Goal: Task Accomplishment & Management: Manage account settings

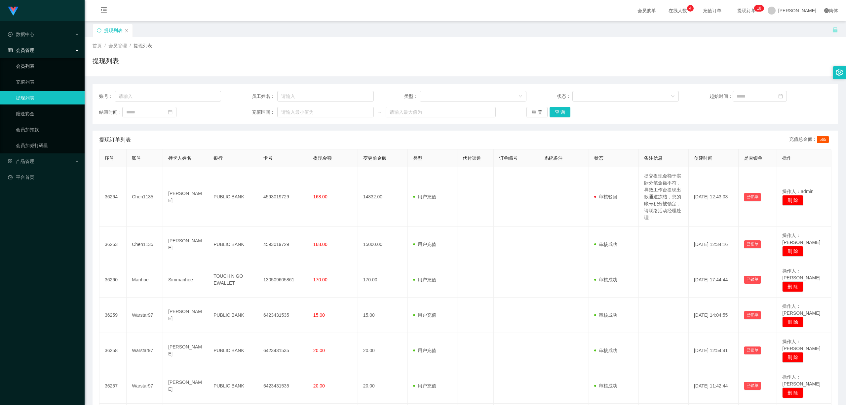
click at [36, 66] on link "会员列表" at bounding box center [47, 66] width 63 height 13
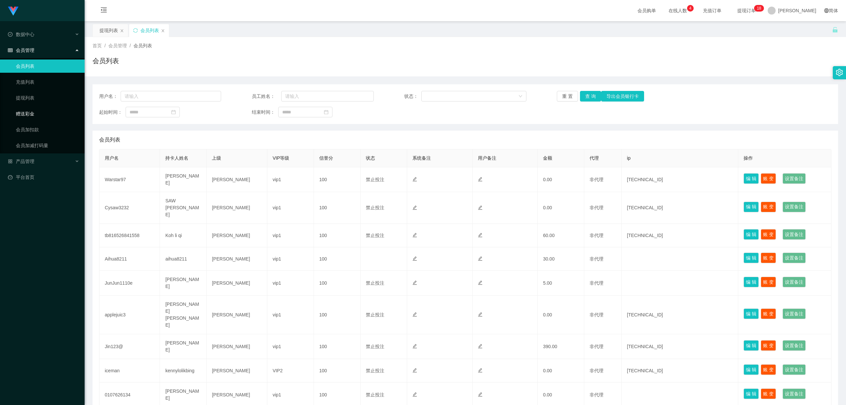
click at [28, 112] on link "赠送彩金" at bounding box center [47, 113] width 63 height 13
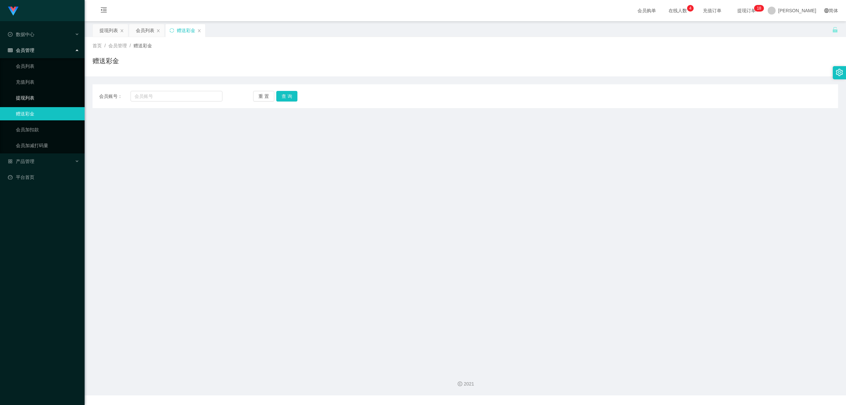
click at [28, 98] on link "提现列表" at bounding box center [47, 97] width 63 height 13
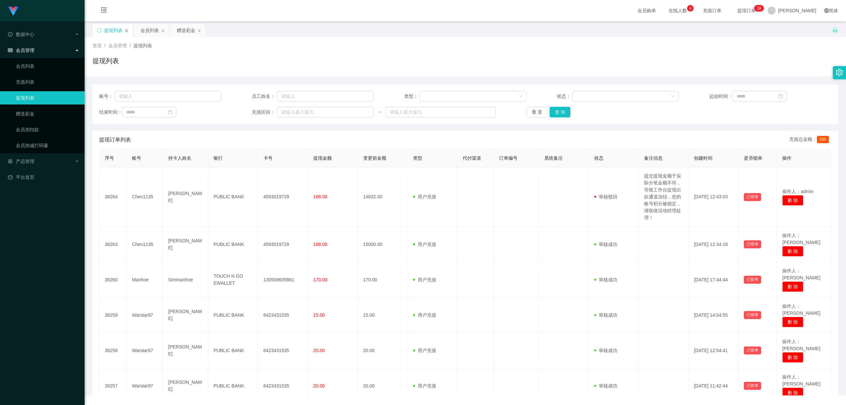
click at [128, 32] on icon "图标: close" at bounding box center [127, 31] width 4 height 4
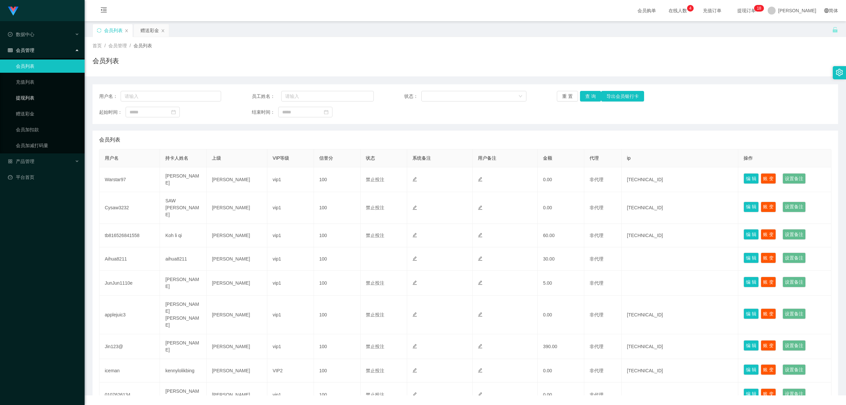
click at [35, 97] on link "提现列表" at bounding box center [47, 97] width 63 height 13
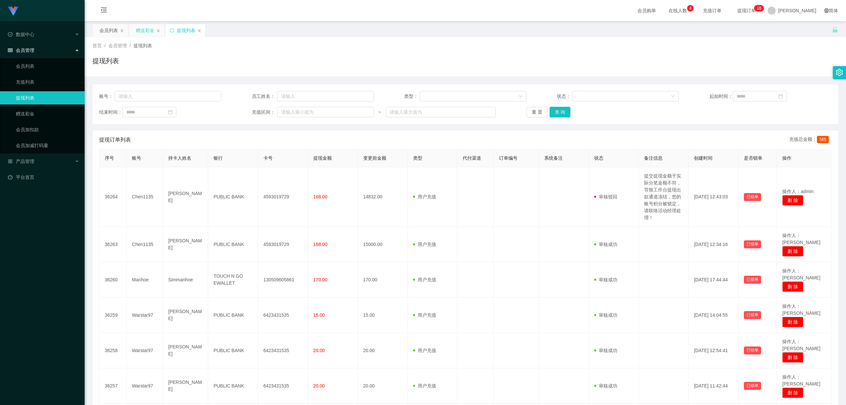
click at [142, 32] on div "赠送彩金" at bounding box center [145, 30] width 19 height 13
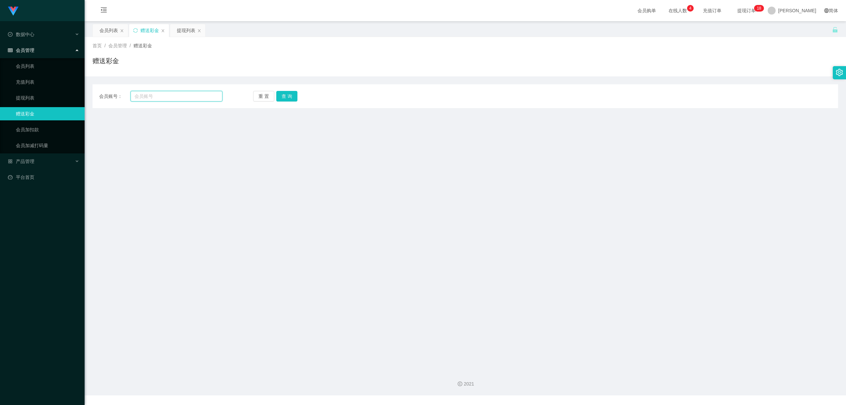
click at [174, 96] on input "text" at bounding box center [177, 96] width 92 height 11
paste input "Aihua8211"
type input "Aihua8211"
click at [283, 95] on button "查 询" at bounding box center [286, 96] width 21 height 11
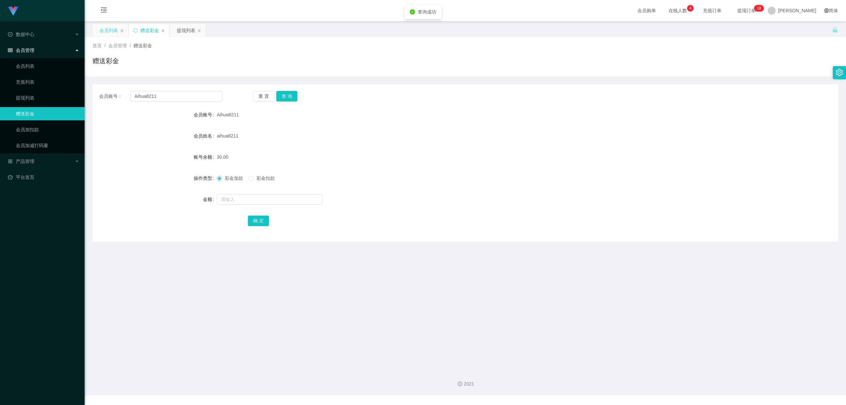
click at [108, 33] on div "会员列表" at bounding box center [109, 30] width 19 height 13
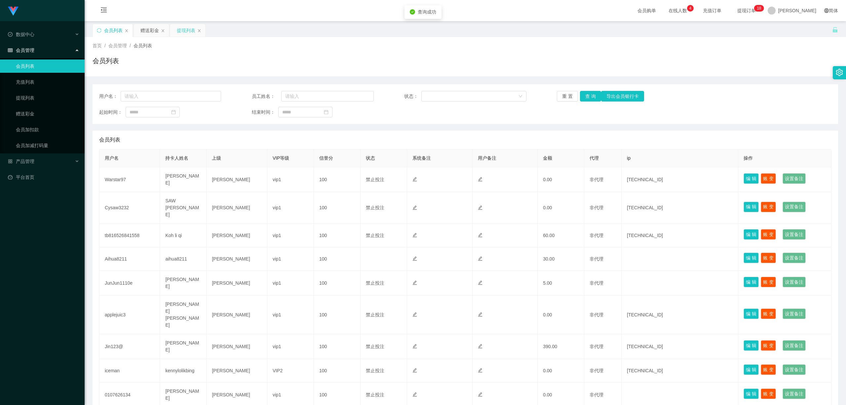
click at [186, 32] on div "提现列表" at bounding box center [186, 30] width 19 height 13
